Goal: Navigation & Orientation: Find specific page/section

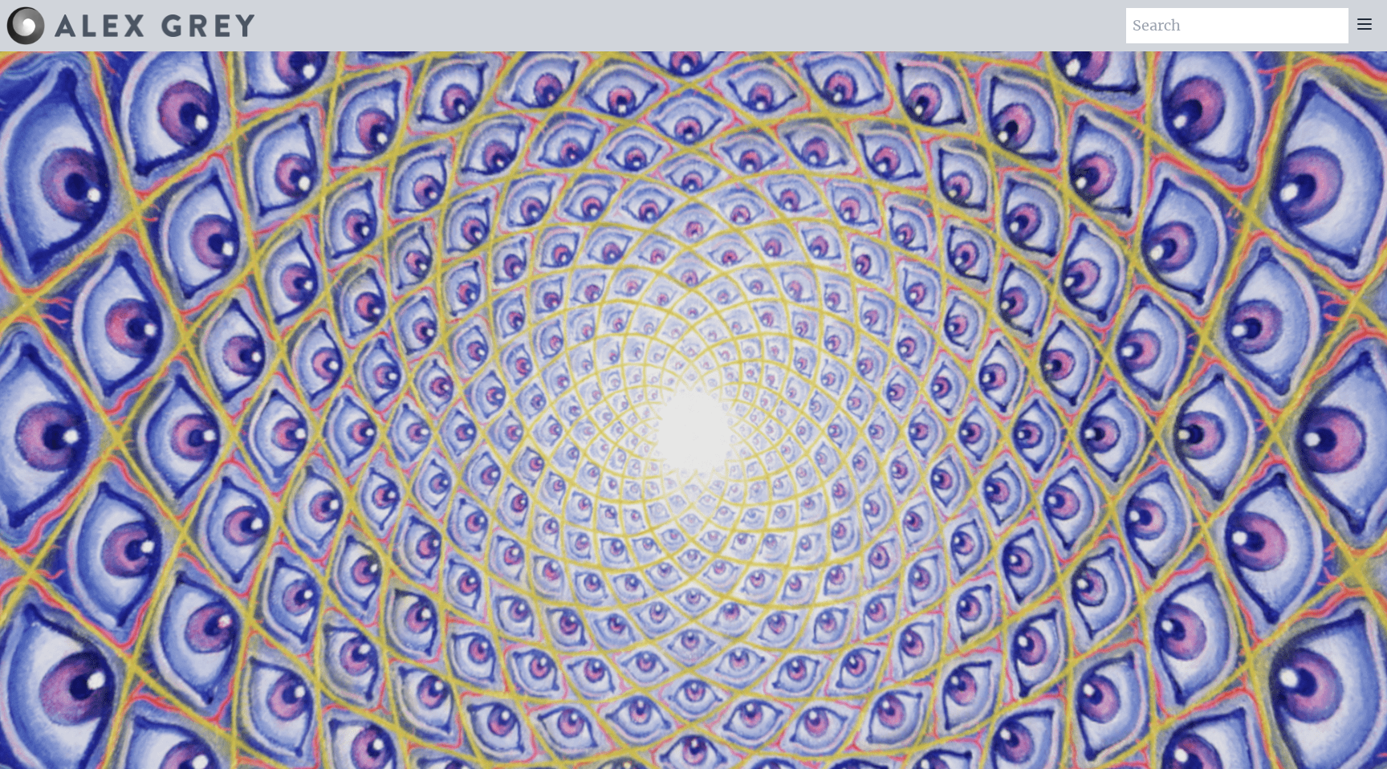
click at [1371, 22] on icon at bounding box center [1364, 23] width 19 height 19
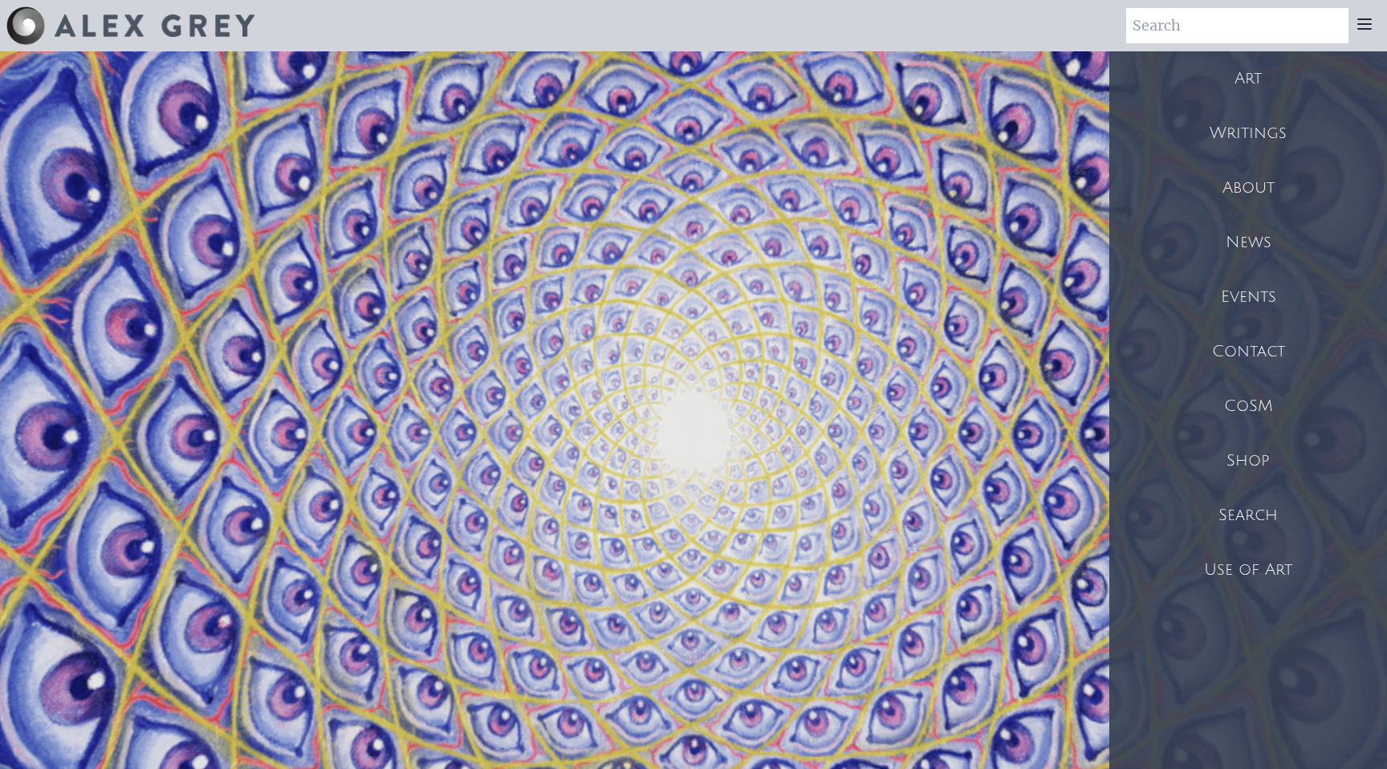
click at [1268, 131] on div "Writings" at bounding box center [1248, 133] width 278 height 55
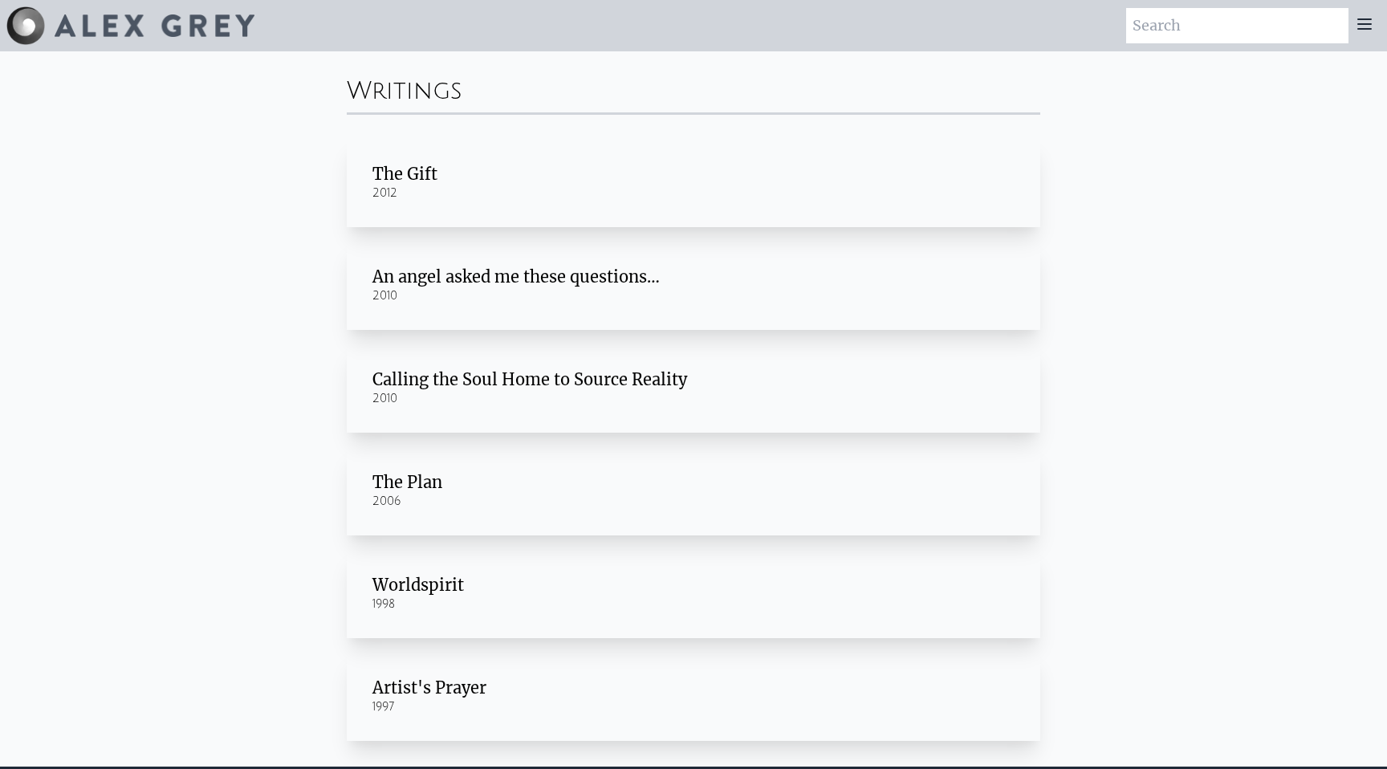
click at [1363, 25] on icon at bounding box center [1364, 23] width 19 height 19
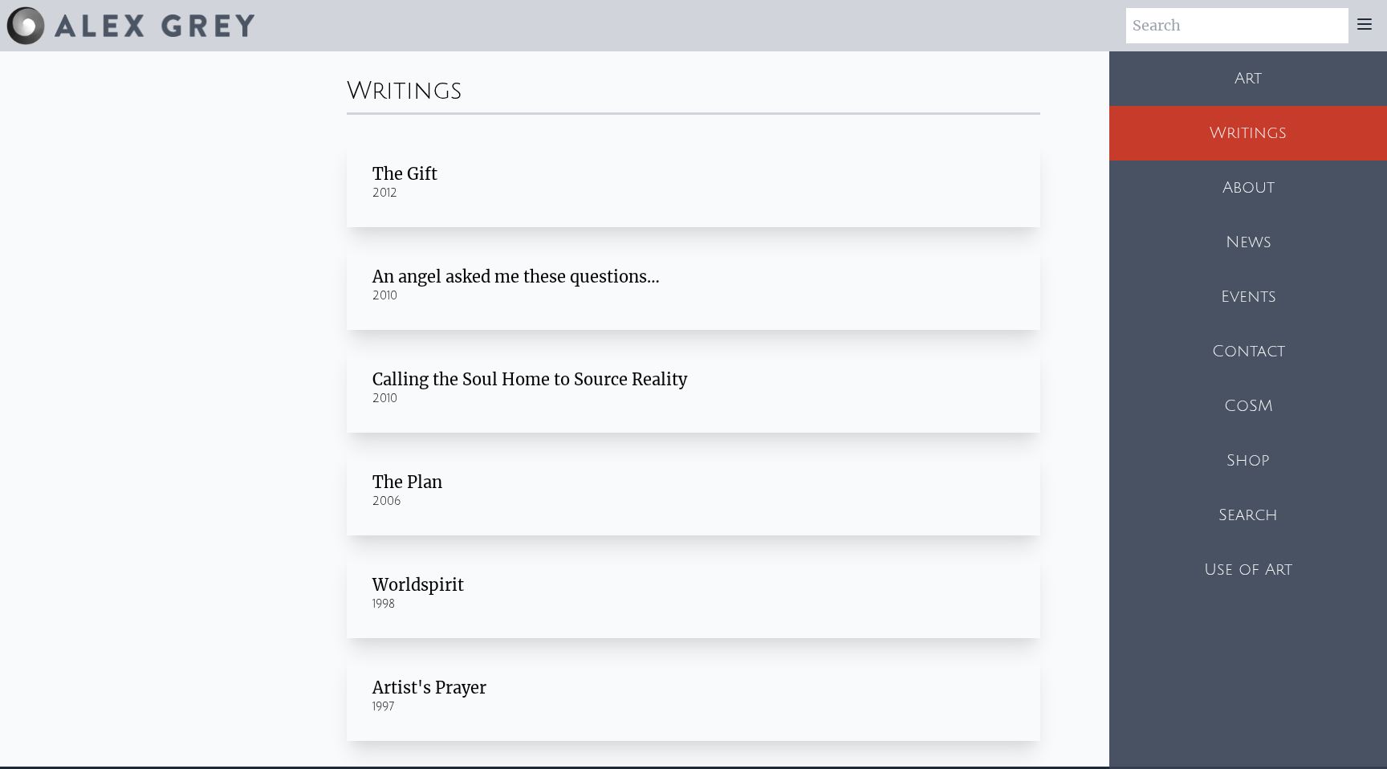
click at [1275, 462] on div "Shop" at bounding box center [1248, 460] width 278 height 55
